Goal: Information Seeking & Learning: Learn about a topic

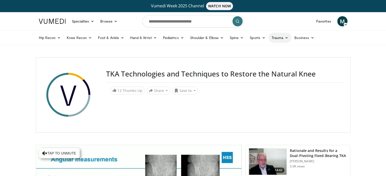
click at [277, 37] on link "Trauma" at bounding box center [279, 38] width 23 height 10
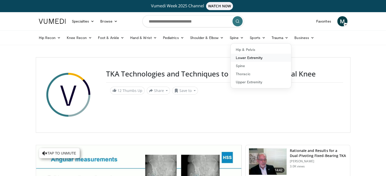
click at [254, 57] on link "Lower Extremity" at bounding box center [260, 58] width 60 height 8
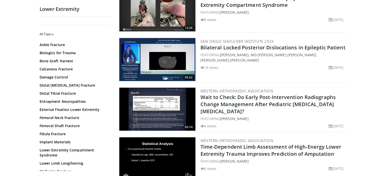
scroll to position [132, 0]
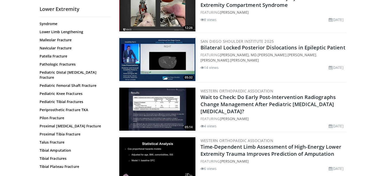
click at [108, 167] on div "All Topics: Ankle Fracture Biologics for Trauma Bone Graft Harvest Calcaneus Fr…" at bounding box center [75, 37] width 71 height 296
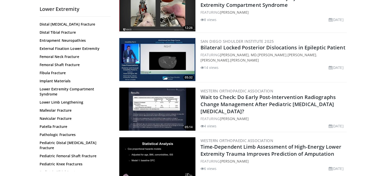
scroll to position [61, 0]
click at [61, 110] on link "Malleolar Fracture" at bounding box center [74, 110] width 68 height 5
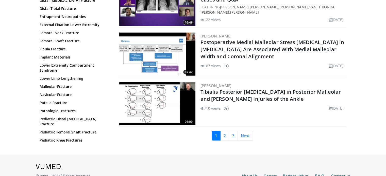
scroll to position [1186, 0]
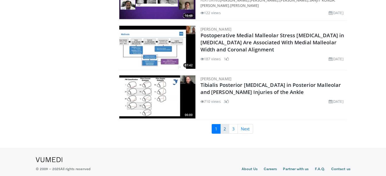
click at [224, 124] on link "2" at bounding box center [224, 129] width 9 height 10
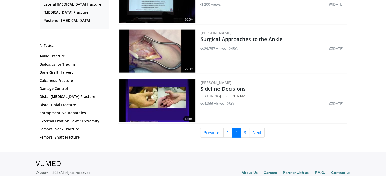
scroll to position [1195, 0]
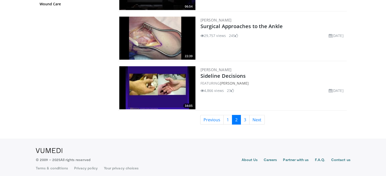
click at [245, 116] on link "3" at bounding box center [244, 120] width 9 height 10
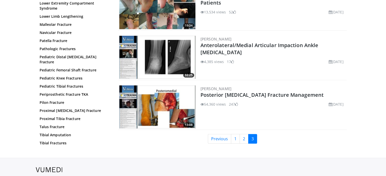
scroll to position [283, 0]
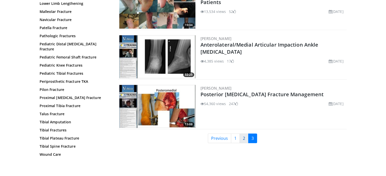
click at [241, 136] on link "2" at bounding box center [243, 139] width 9 height 10
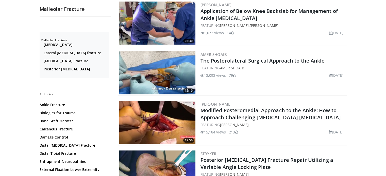
scroll to position [426, 0]
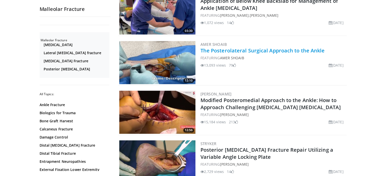
click at [223, 49] on link "The Posterolateral Surgical Approach to the Ankle" at bounding box center [262, 50] width 124 height 7
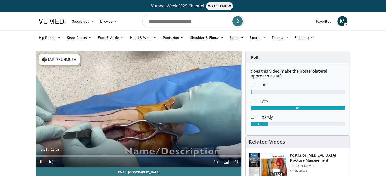
click at [235, 160] on span "Video Player" at bounding box center [236, 162] width 10 height 10
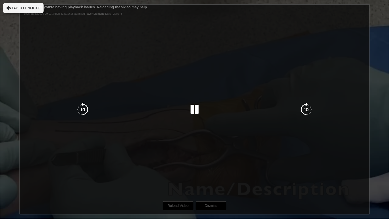
click at [193, 108] on icon "Video Player" at bounding box center [195, 109] width 14 height 14
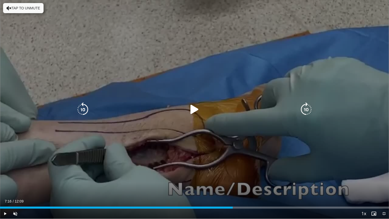
click at [193, 108] on icon "Video Player" at bounding box center [195, 109] width 14 height 14
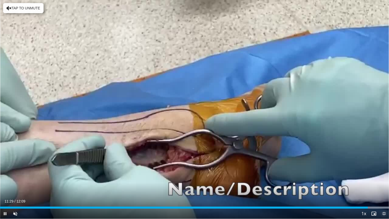
click at [385, 176] on span "Video Player" at bounding box center [384, 214] width 10 height 10
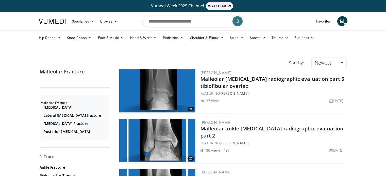
scroll to position [426, 0]
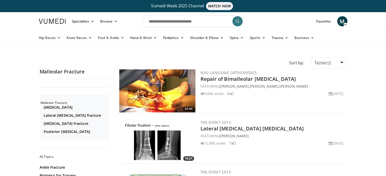
scroll to position [283, 0]
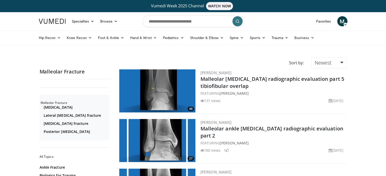
scroll to position [1195, 0]
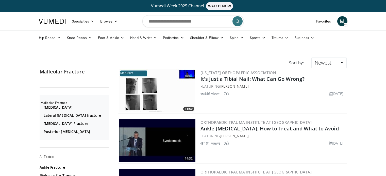
scroll to position [1186, 0]
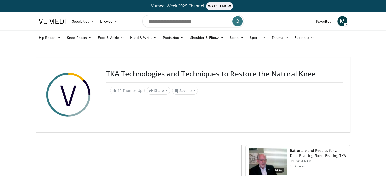
scroll to position [12, 0]
